Goal: Transaction & Acquisition: Download file/media

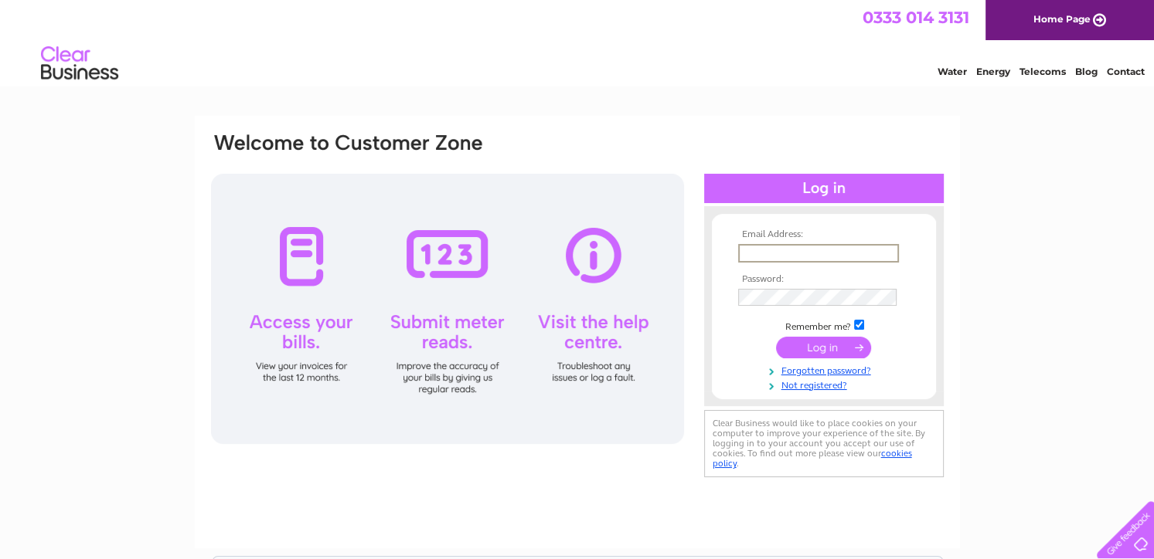
click at [801, 250] on input "text" at bounding box center [818, 253] width 161 height 19
type input "minimarketlena@gmail.com"
click at [776, 336] on input "submit" at bounding box center [823, 347] width 95 height 22
click at [828, 349] on input "submit" at bounding box center [823, 346] width 95 height 22
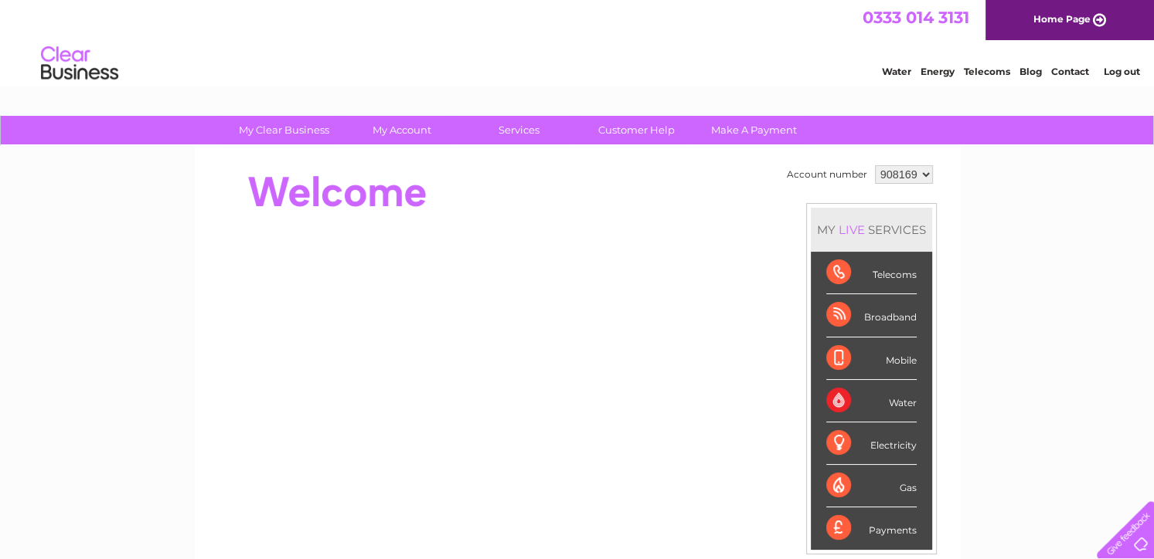
click at [927, 175] on select "908169 918020" at bounding box center [904, 174] width 58 height 19
select select "918020"
click at [875, 165] on select "908169 918020" at bounding box center [904, 174] width 58 height 19
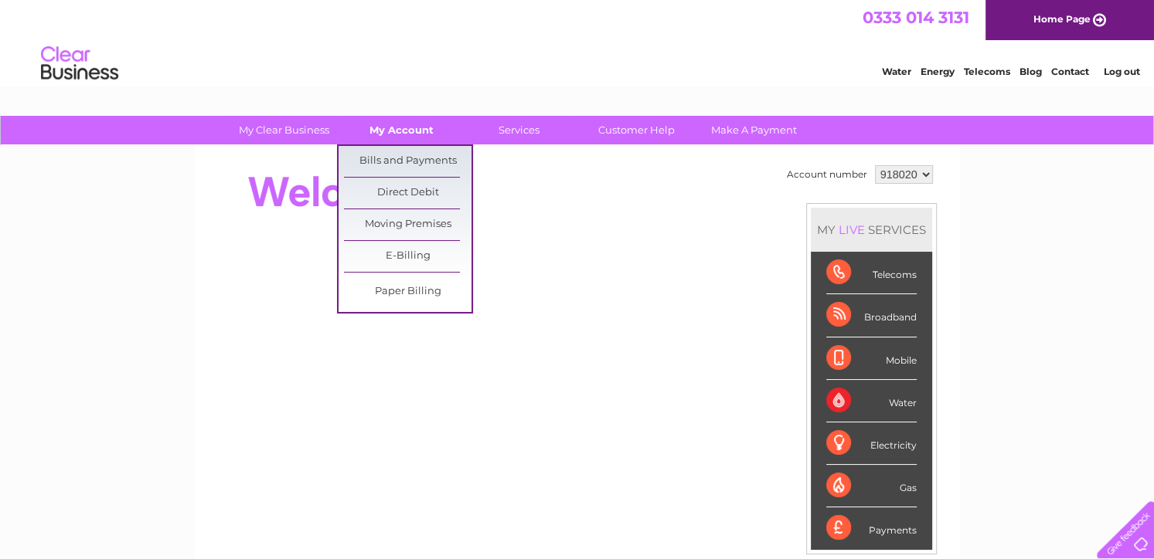
click at [366, 131] on link "My Account" at bounding box center [402, 130] width 128 height 29
click at [379, 165] on link "Bills and Payments" at bounding box center [408, 161] width 128 height 31
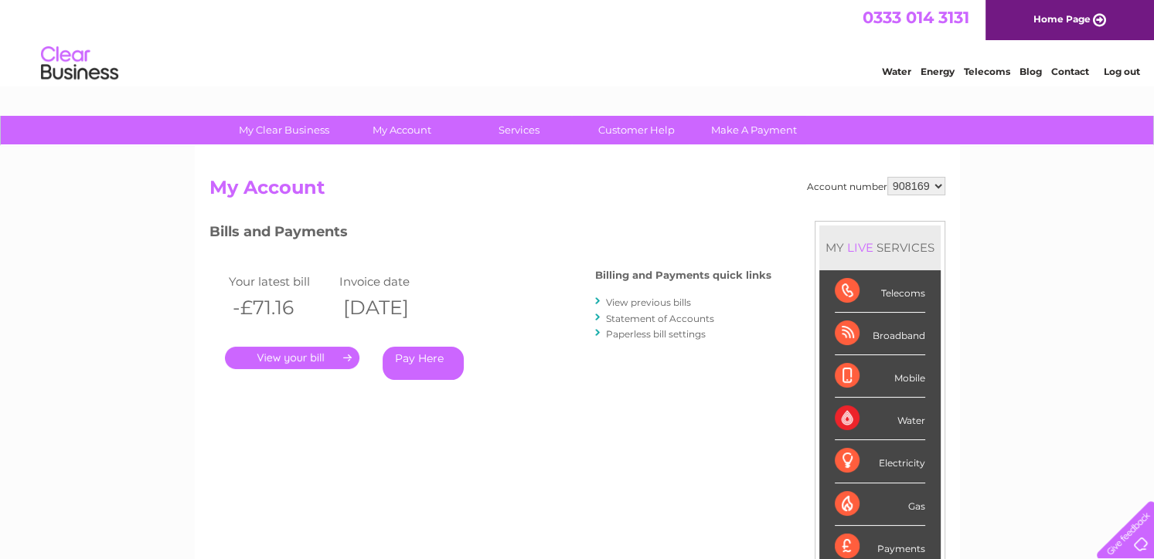
click at [934, 182] on select "908169 918020" at bounding box center [916, 186] width 58 height 19
select select "918020"
click at [887, 177] on select "908169 918020" at bounding box center [916, 186] width 58 height 19
click at [651, 300] on link "View previous bills" at bounding box center [648, 303] width 85 height 12
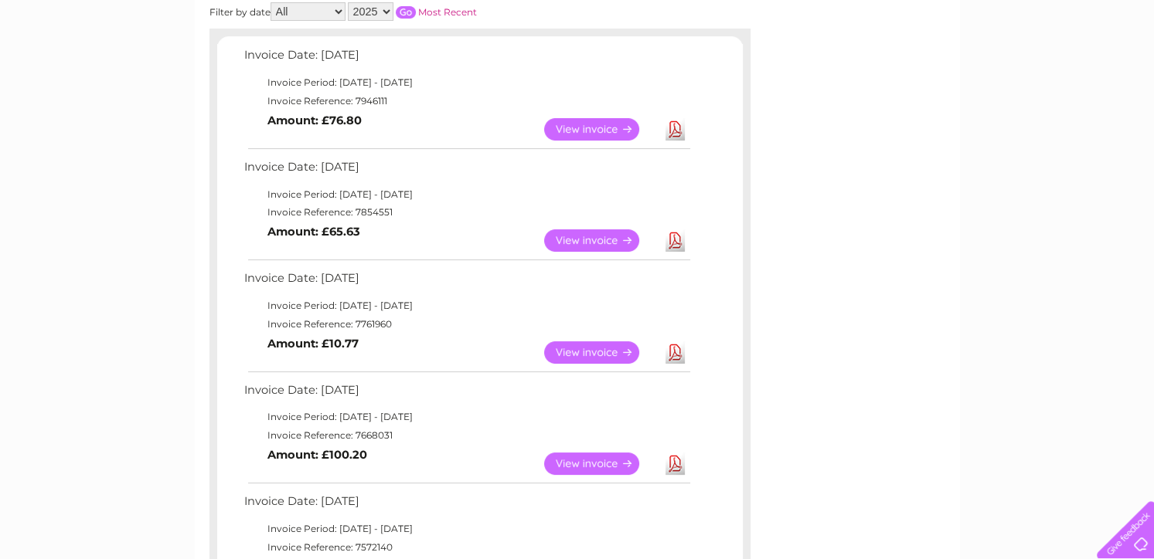
scroll to position [309, 0]
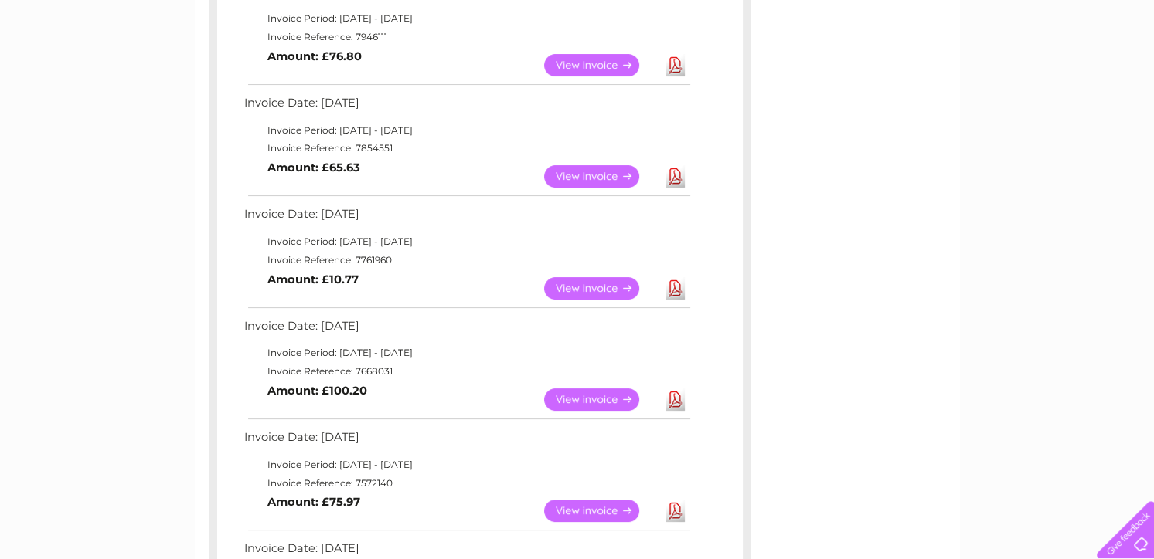
click at [675, 396] on link "Download" at bounding box center [674, 400] width 19 height 22
click at [675, 284] on link "Download" at bounding box center [674, 288] width 19 height 22
click at [671, 175] on link "Download" at bounding box center [674, 176] width 19 height 22
